Goal: Transaction & Acquisition: Purchase product/service

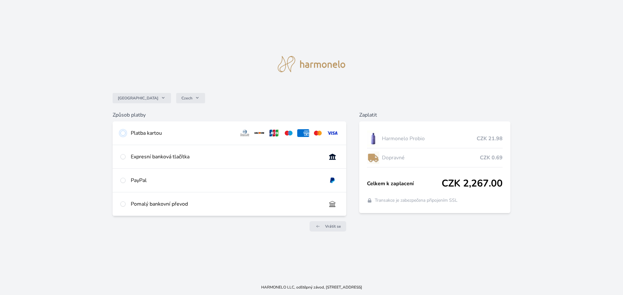
click at [123, 132] on input "radio" at bounding box center [122, 133] width 5 height 5
radio input "true"
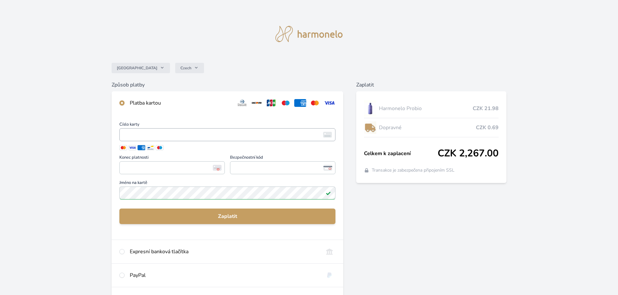
click at [154, 129] on span "<p>Your browser does not support iframes.</p>" at bounding box center [227, 134] width 216 height 13
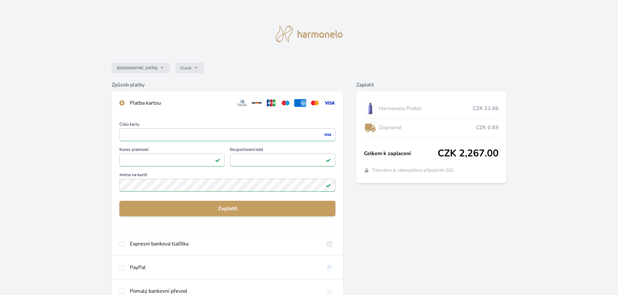
click at [380, 216] on div "Zaplatit Harmonelo Probio CZK 21.98 Dopravné CZK 0.69 Celkem k zaplacení CZK 2,…" at bounding box center [431, 202] width 150 height 243
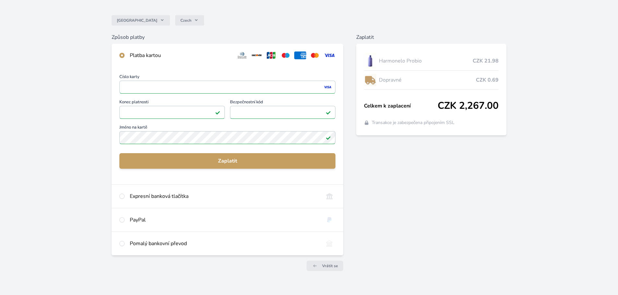
scroll to position [57, 0]
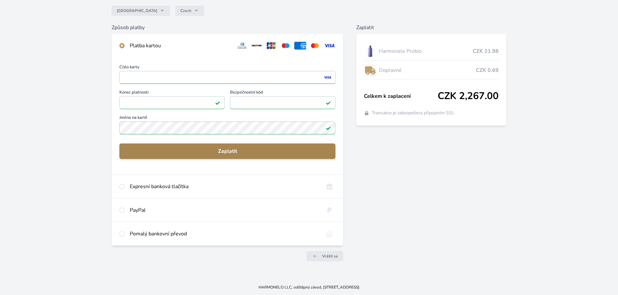
click at [225, 152] on span "Zaplatit" at bounding box center [228, 152] width 206 height 8
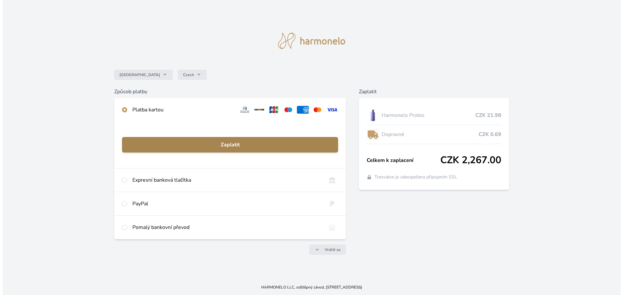
scroll to position [0, 0]
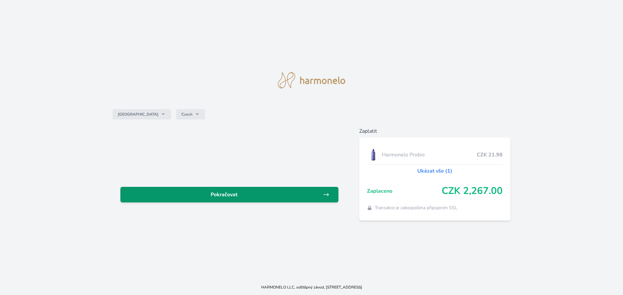
click at [262, 194] on span "Pokračovat" at bounding box center [223, 195] width 197 height 8
